Goal: Check status: Check status

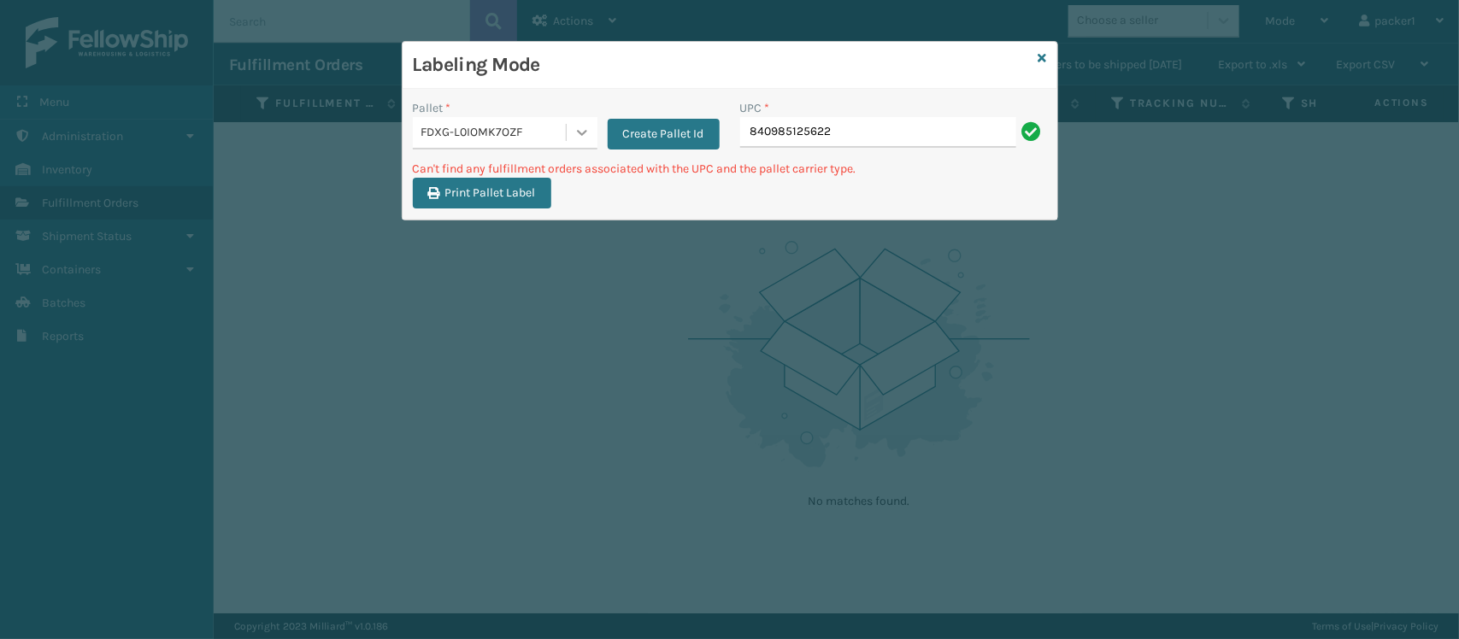
click at [570, 122] on div at bounding box center [582, 132] width 31 height 31
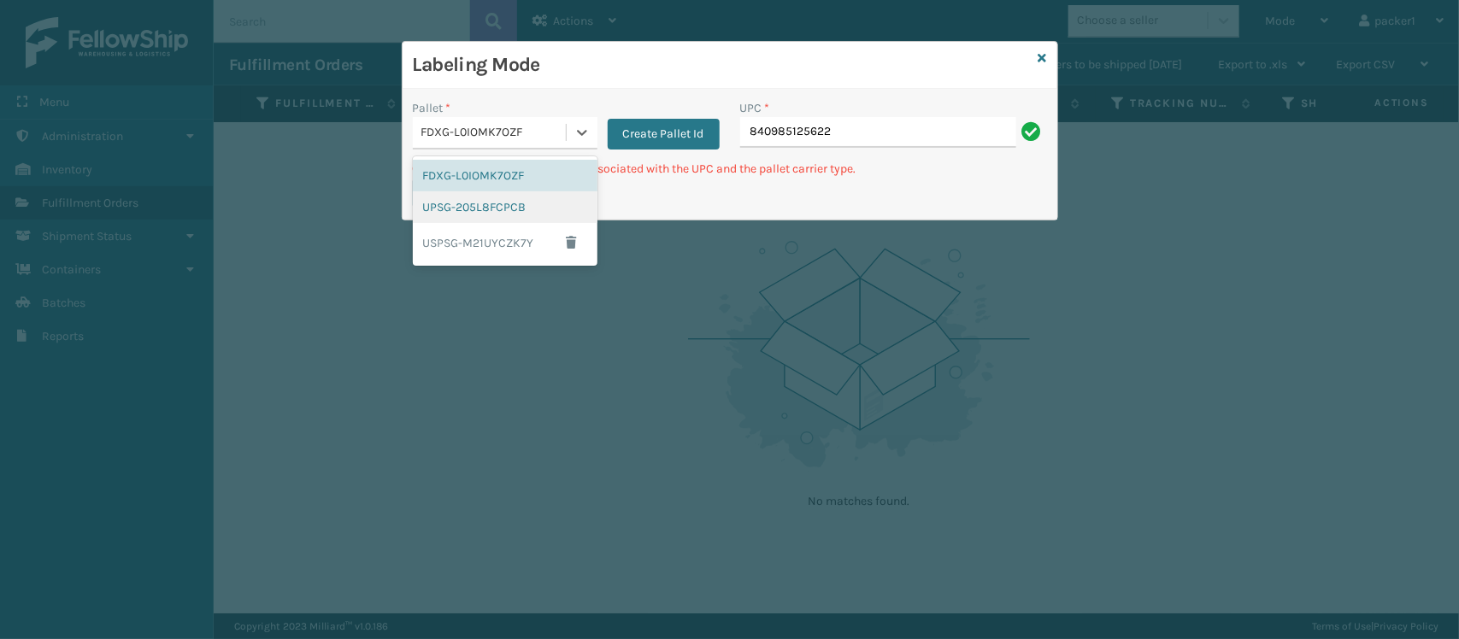
click at [468, 212] on div "UPSG-205L8FCPCB" at bounding box center [505, 207] width 185 height 32
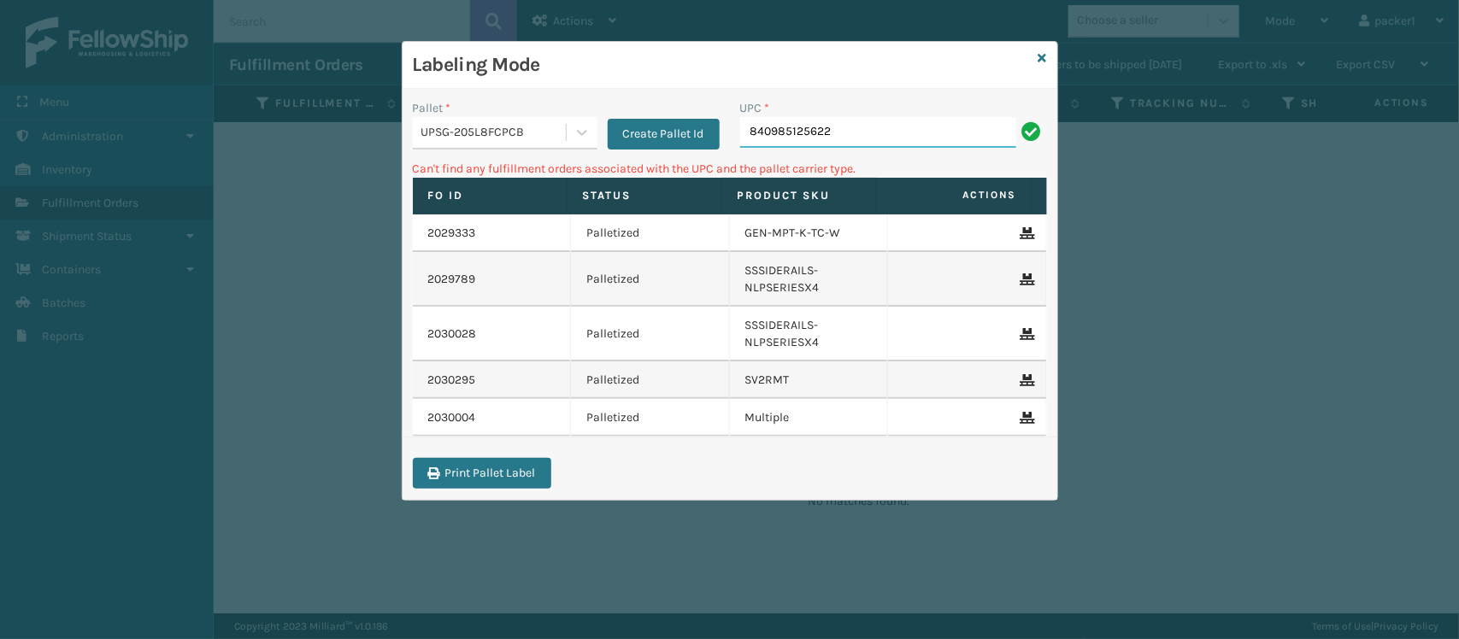
click at [827, 139] on input "840985125622" at bounding box center [878, 132] width 276 height 31
click at [531, 133] on div "UPSG-205L8FCPCB" at bounding box center [494, 133] width 146 height 18
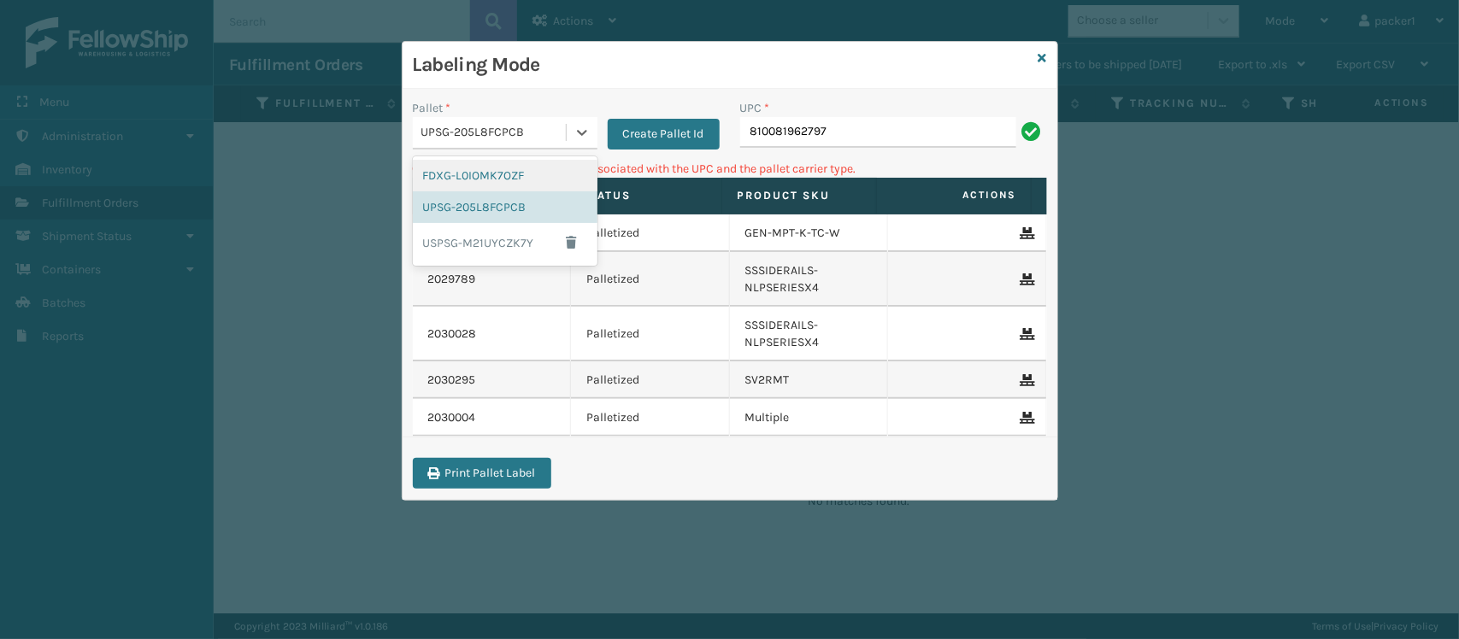
click at [504, 184] on div "FDXG-L0IOMK7OZF" at bounding box center [505, 176] width 185 height 32
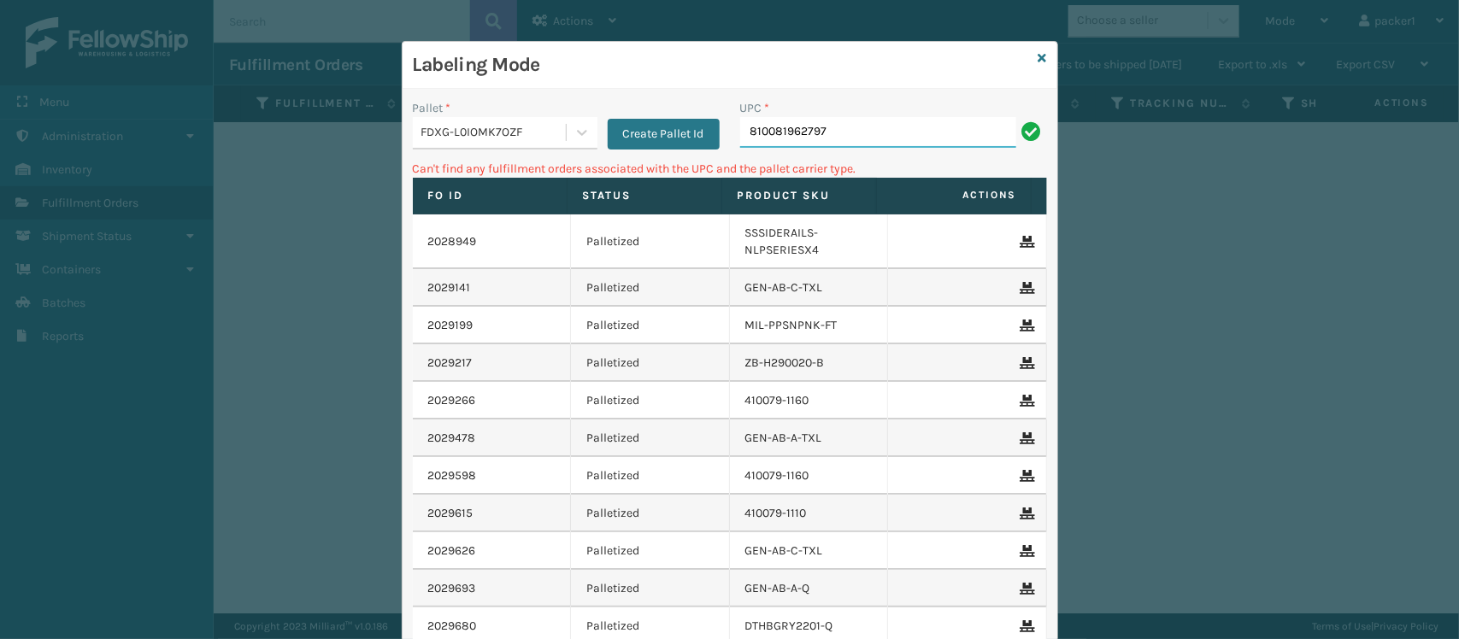
click at [834, 133] on input "810081962797" at bounding box center [878, 132] width 276 height 31
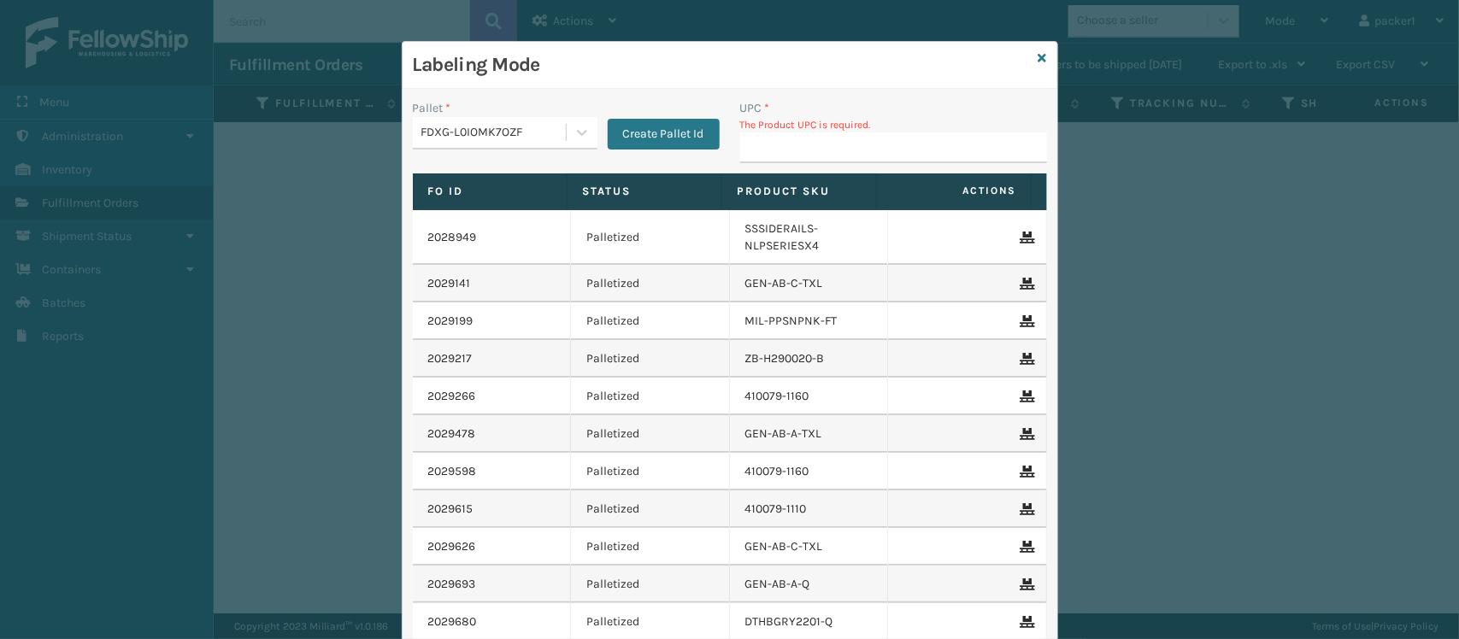
click at [834, 133] on input "UPC *" at bounding box center [893, 147] width 307 height 31
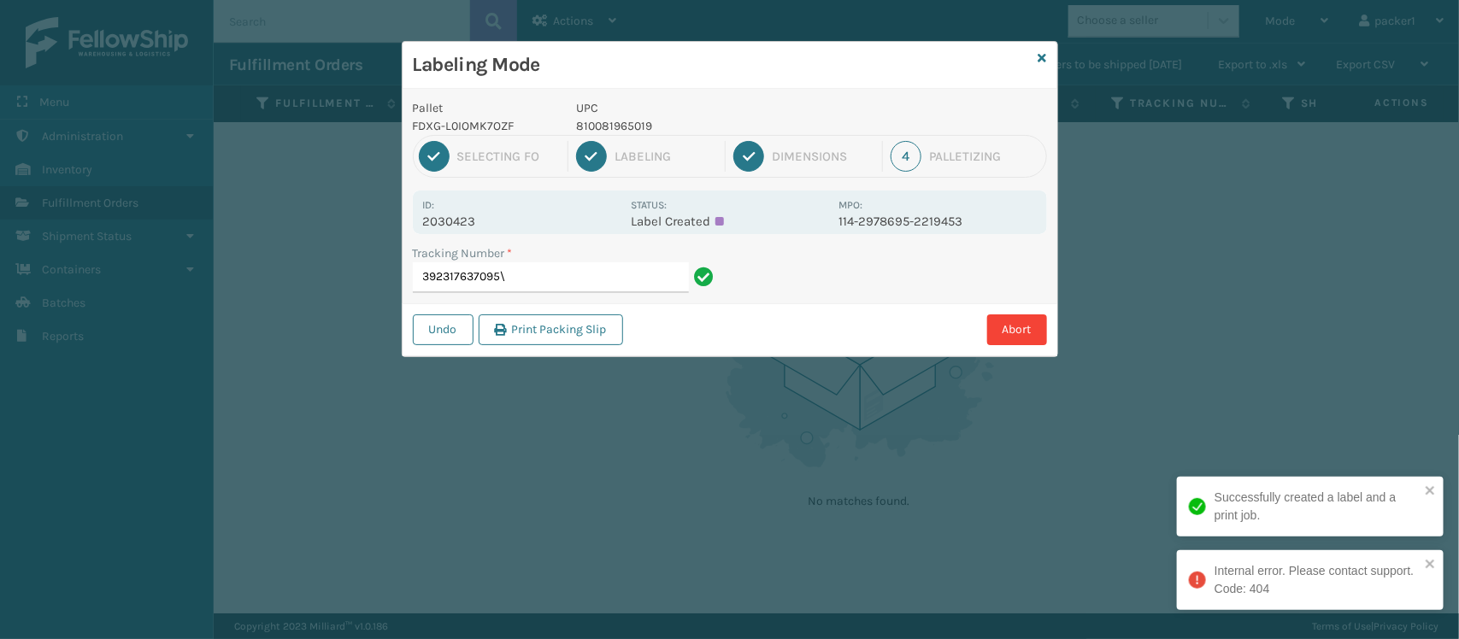
type input "392317637095"
